Goal: Obtain resource: Download file/media

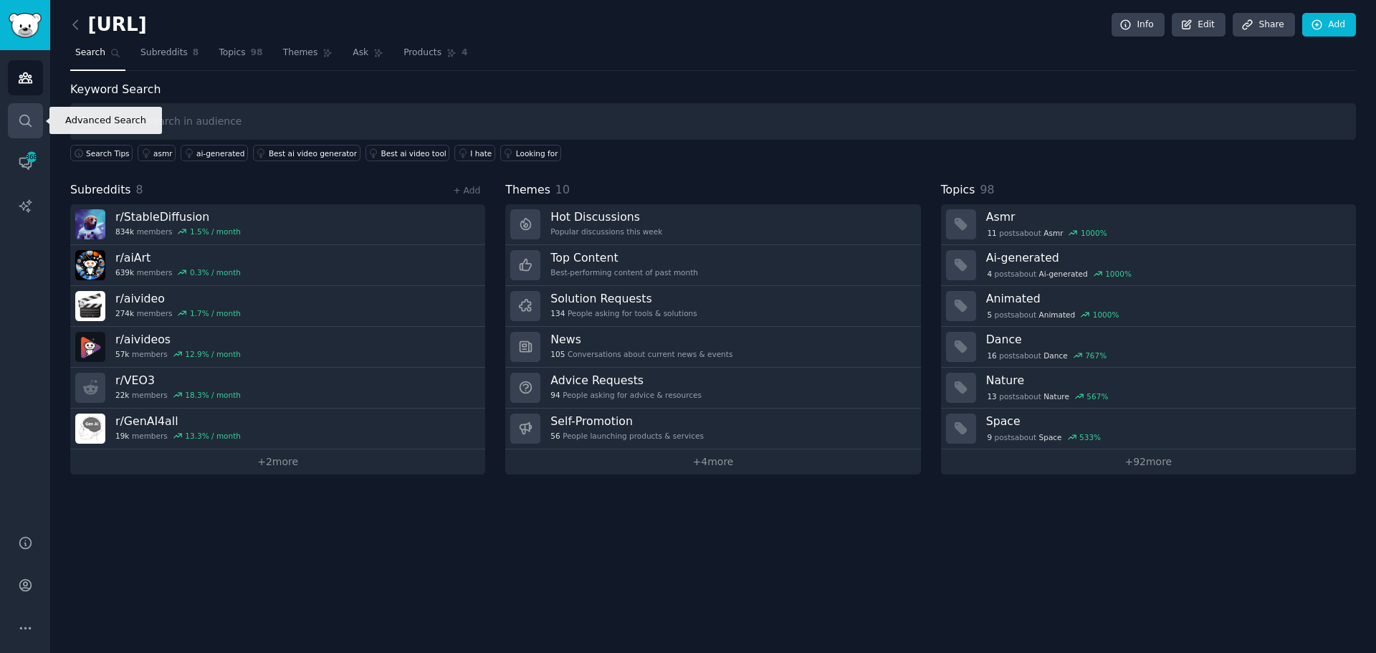
click at [26, 128] on link "Search" at bounding box center [25, 120] width 35 height 35
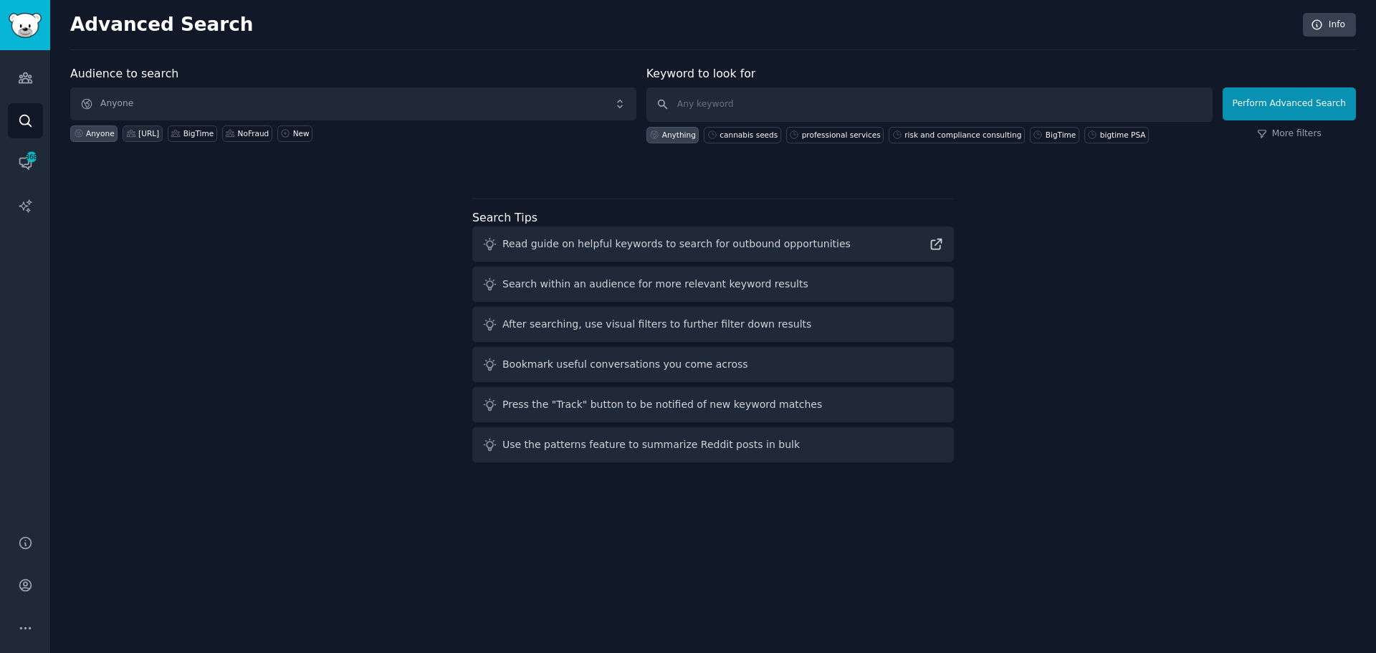
click at [142, 141] on div "[URL]" at bounding box center [143, 133] width 40 height 16
click at [1348, 91] on button "Perform Advanced Search" at bounding box center [1289, 103] width 133 height 33
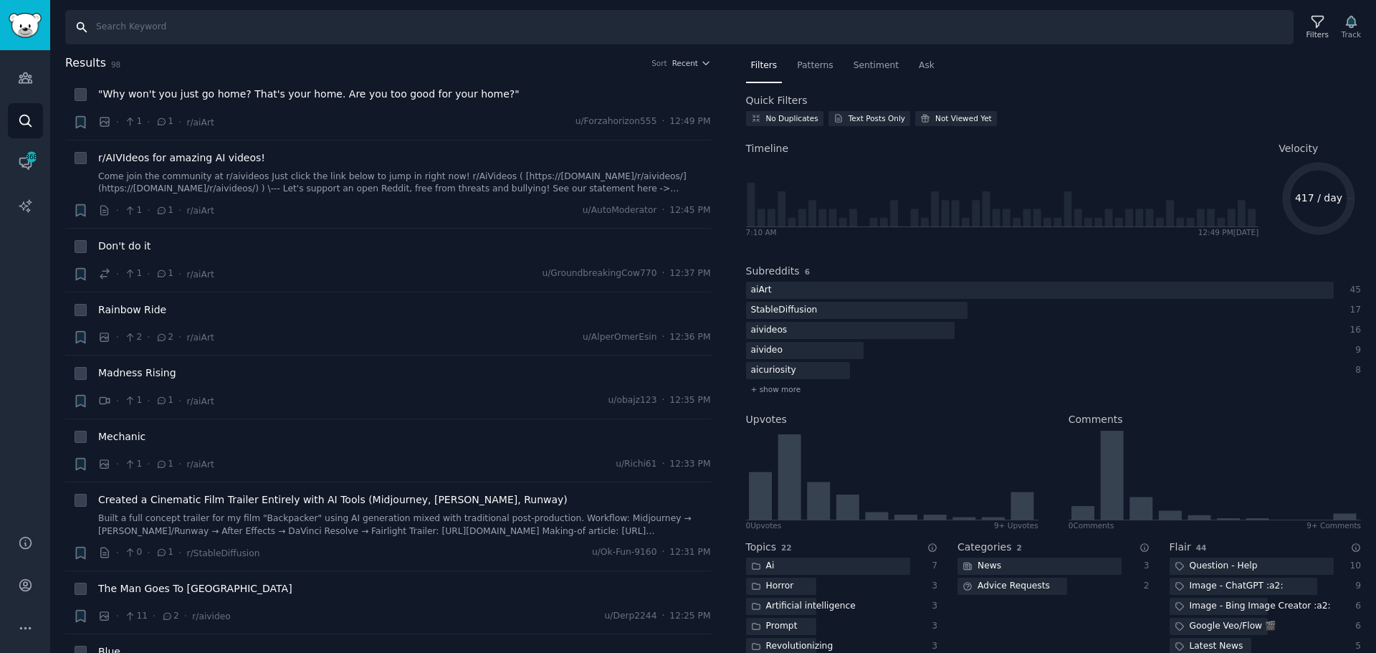
click at [265, 24] on input "Search" at bounding box center [679, 27] width 1229 height 34
type input "[URL]"
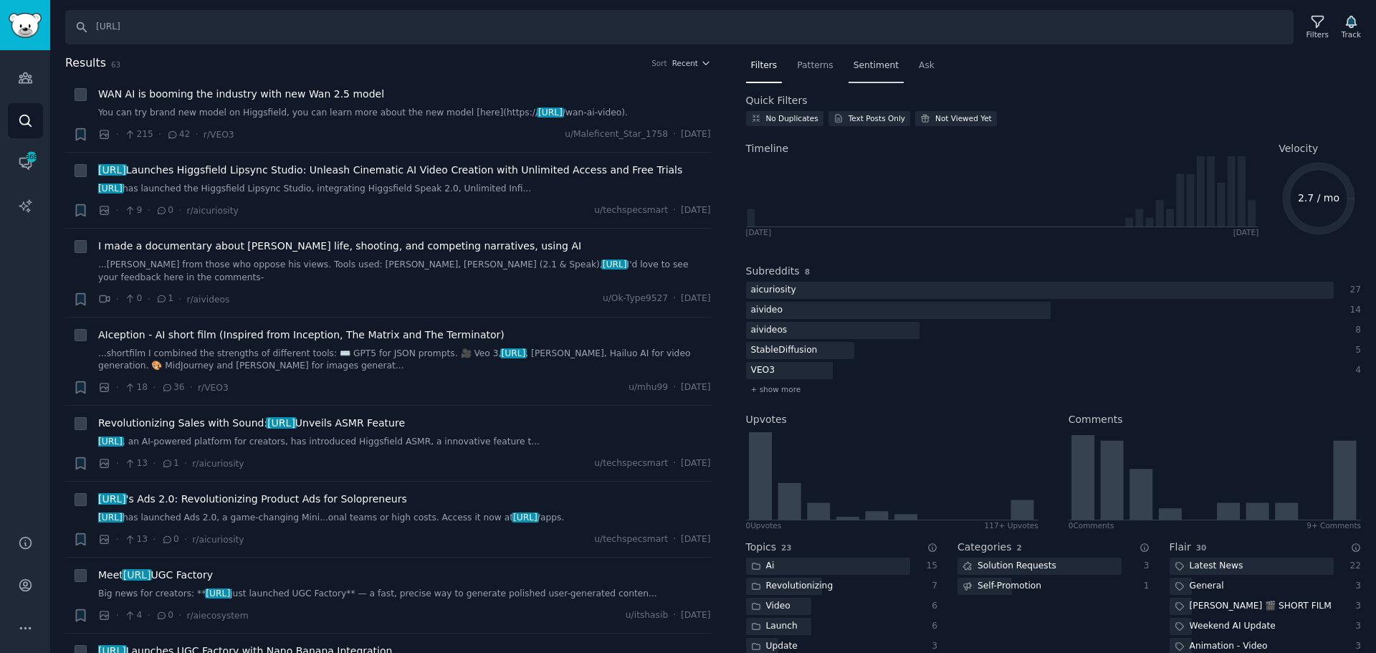
click at [854, 65] on span "Sentiment" at bounding box center [876, 65] width 45 height 13
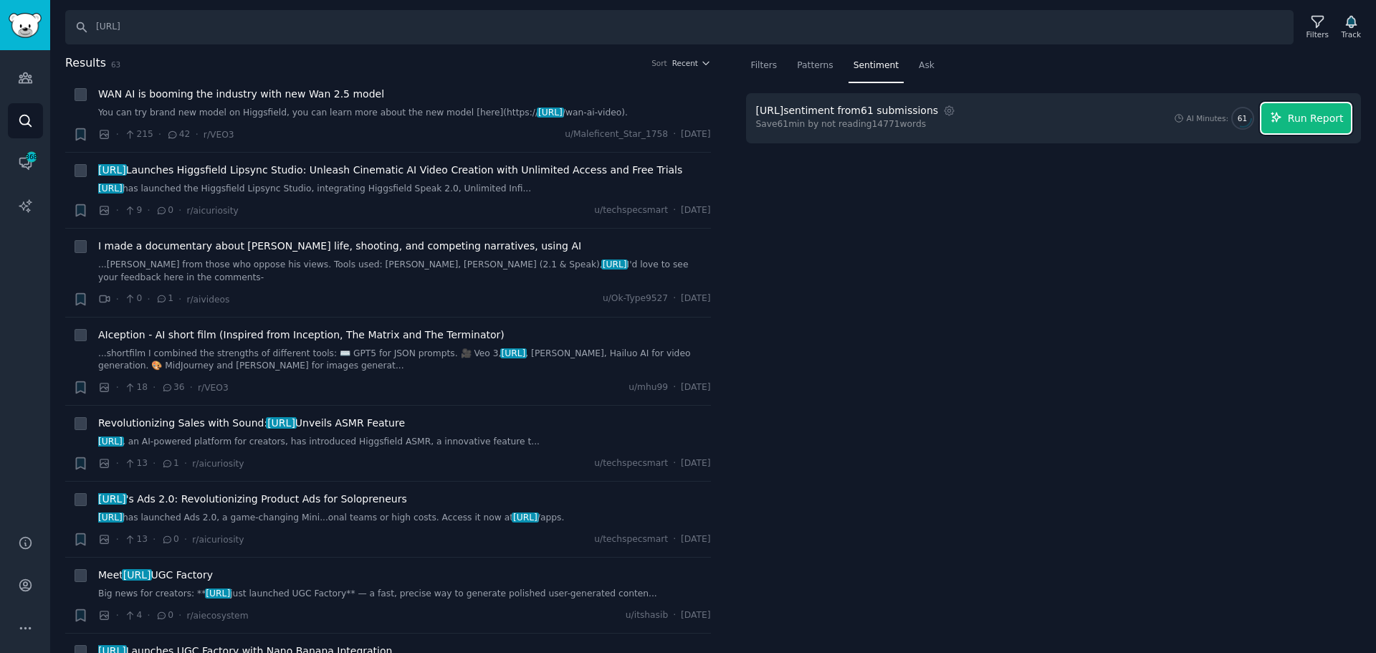
click at [1304, 118] on span "Run Report" at bounding box center [1316, 118] width 56 height 15
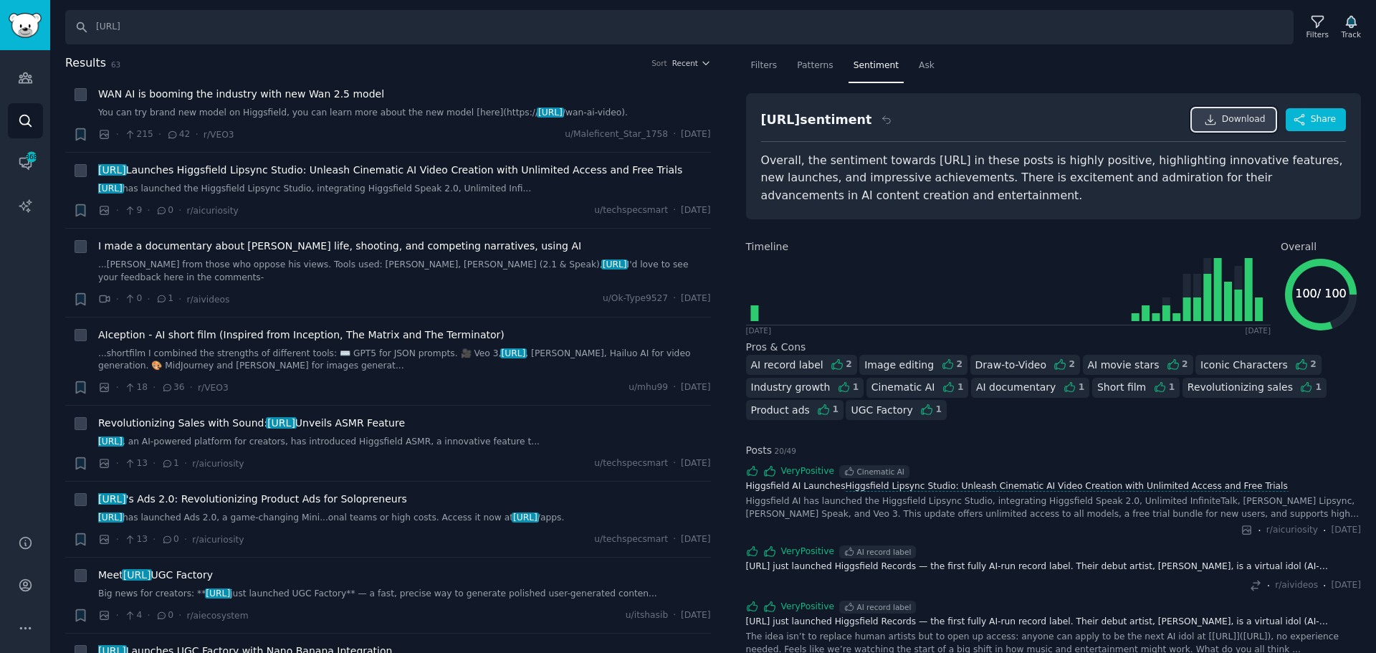
click at [1247, 116] on span "Download" at bounding box center [1244, 119] width 44 height 13
click at [1232, 98] on div "[URL] sentiment Download Share Overall, the sentiment towards [URL] in these po…" at bounding box center [1054, 156] width 616 height 126
click at [34, 35] on img "Sidebar" at bounding box center [25, 25] width 33 height 25
